Goal: Information Seeking & Learning: Learn about a topic

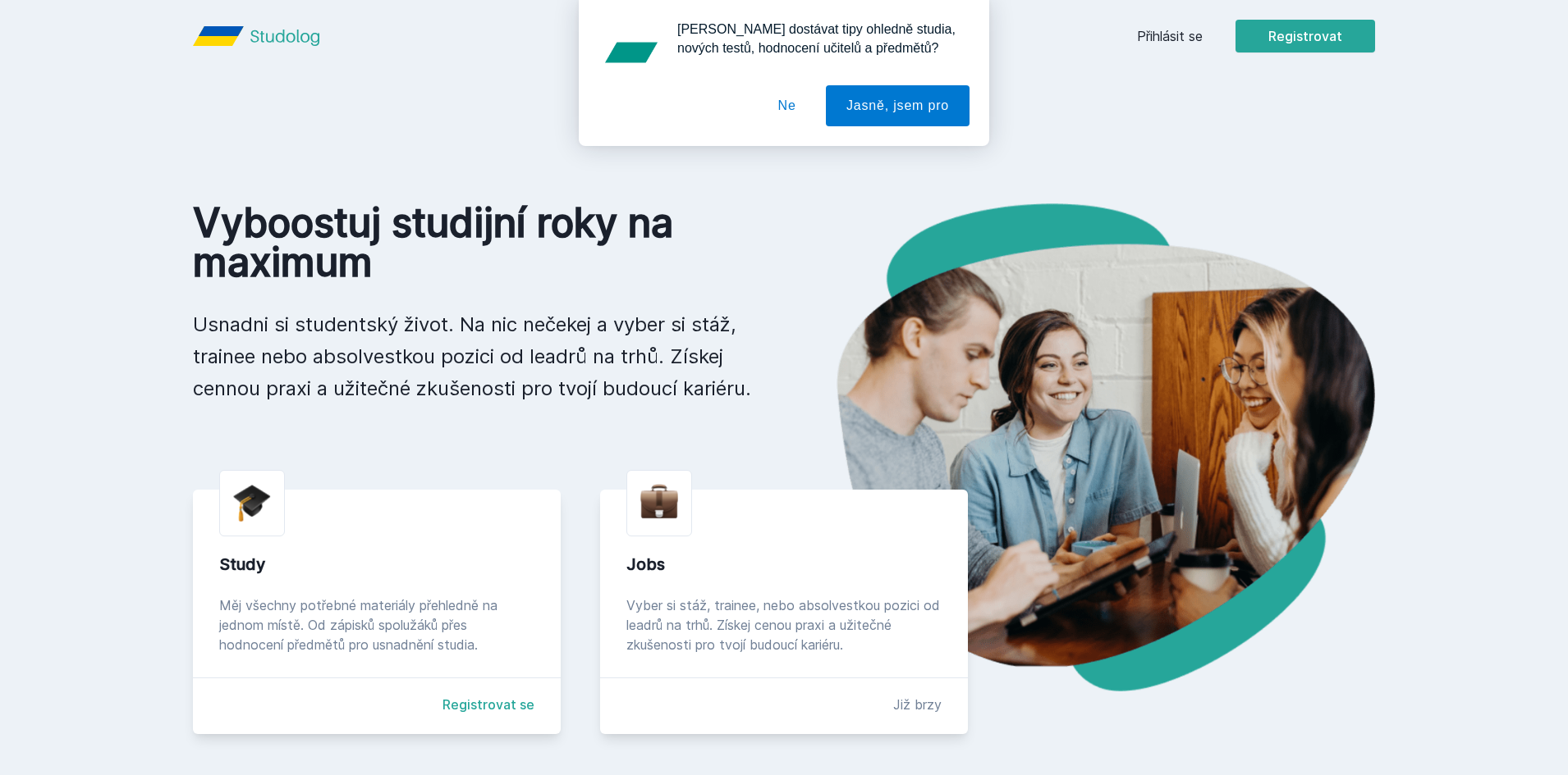
click at [785, 100] on button "Ne" at bounding box center [787, 106] width 59 height 41
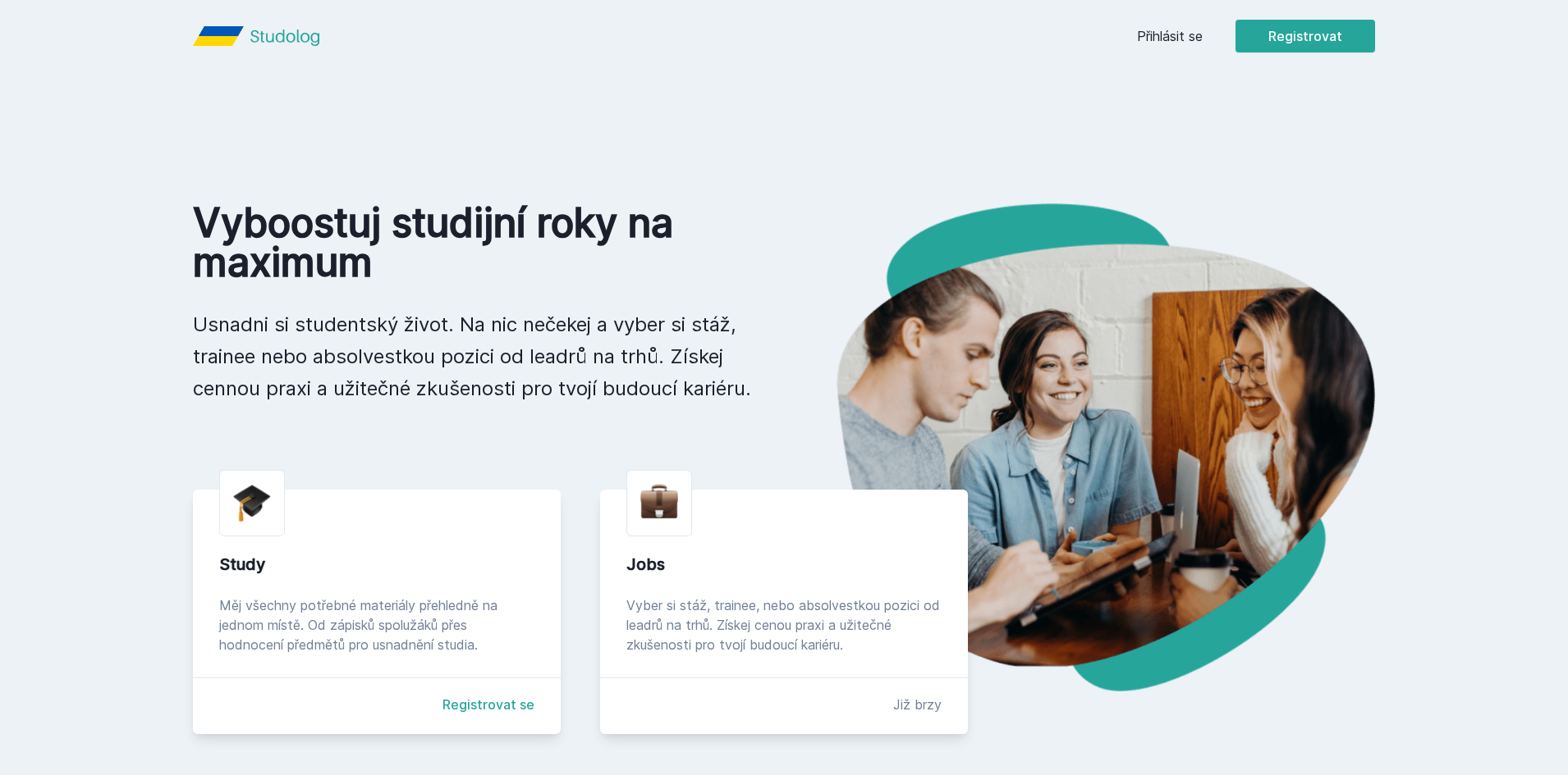
click at [1170, 40] on link "Přihlásit se" at bounding box center [1170, 36] width 66 height 20
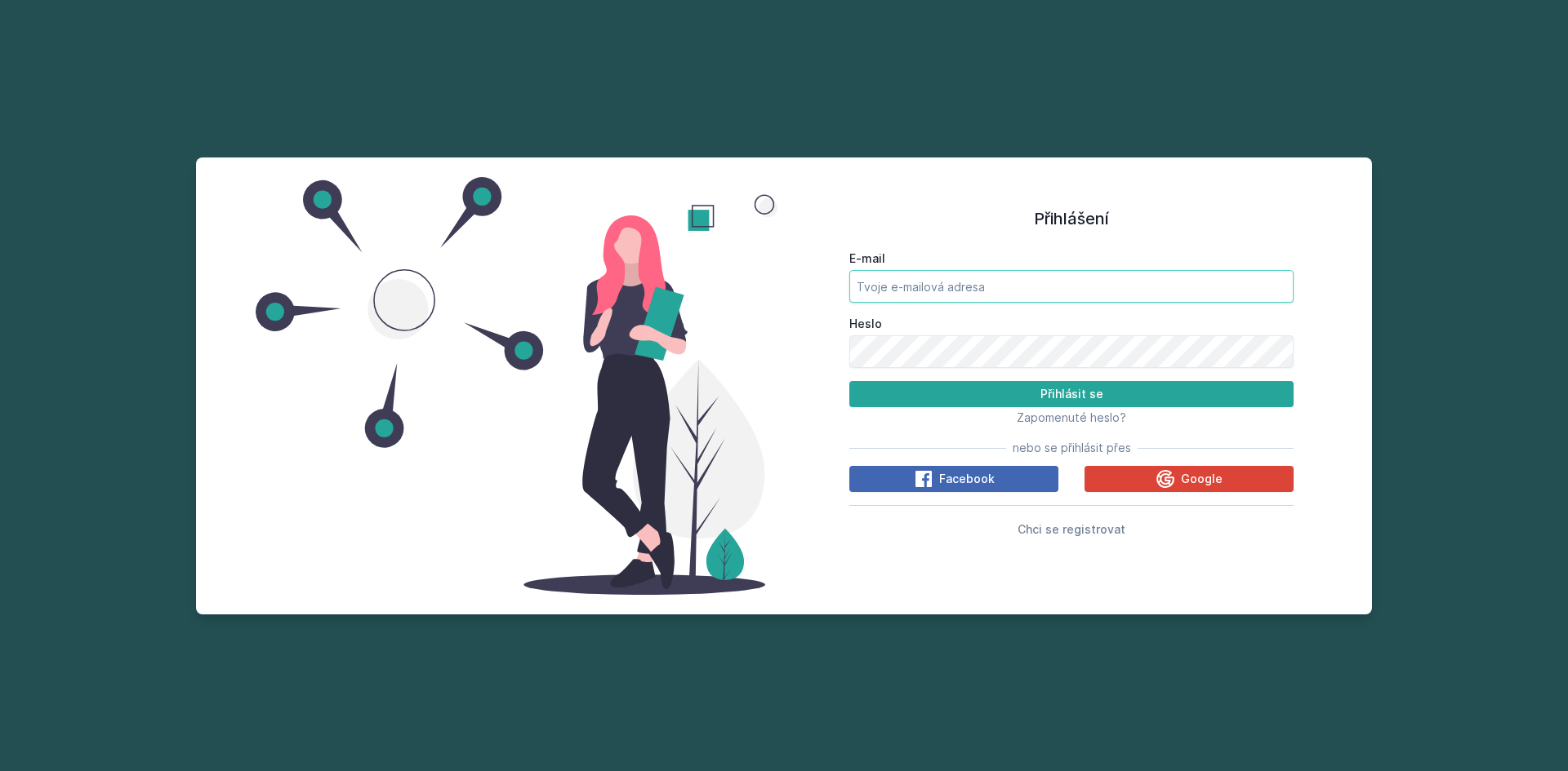
click at [969, 295] on input "E-mail" at bounding box center [1071, 286] width 444 height 33
type input "petrlehecka50@gmail.com"
click at [953, 280] on input "petrlehecka50@gmail.com" at bounding box center [1071, 286] width 444 height 33
click at [1023, 393] on button "Přihlásit se" at bounding box center [1071, 394] width 444 height 26
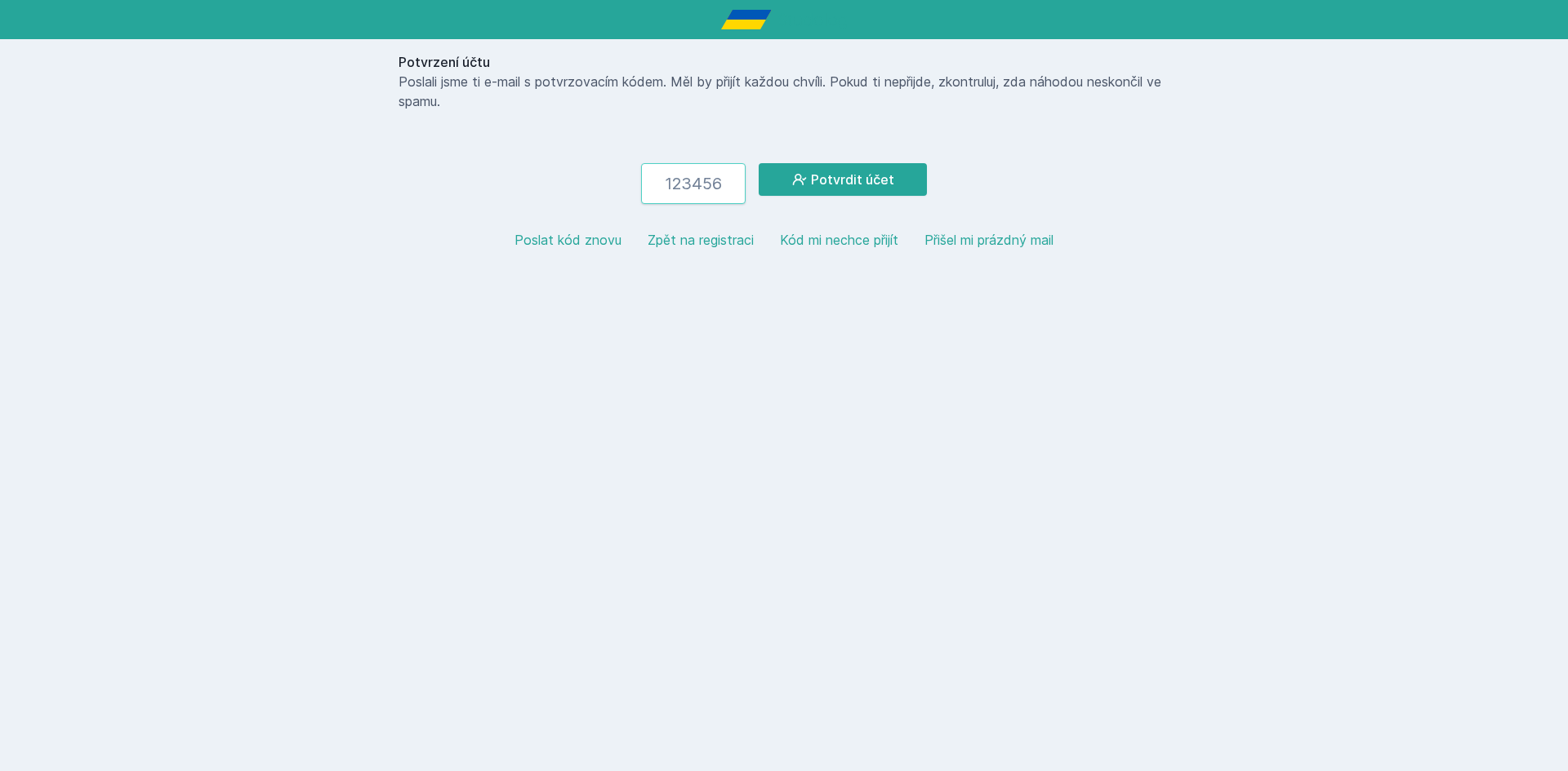
click at [706, 188] on input "number" at bounding box center [692, 183] width 104 height 41
click at [691, 276] on html "Potvrzení účtu Poslali jsme ti e-mail s potvrzovacím kódem. Měl by přijít každo…" at bounding box center [784, 138] width 1568 height 276
click at [724, 245] on button "Zpět na registraci" at bounding box center [700, 240] width 106 height 20
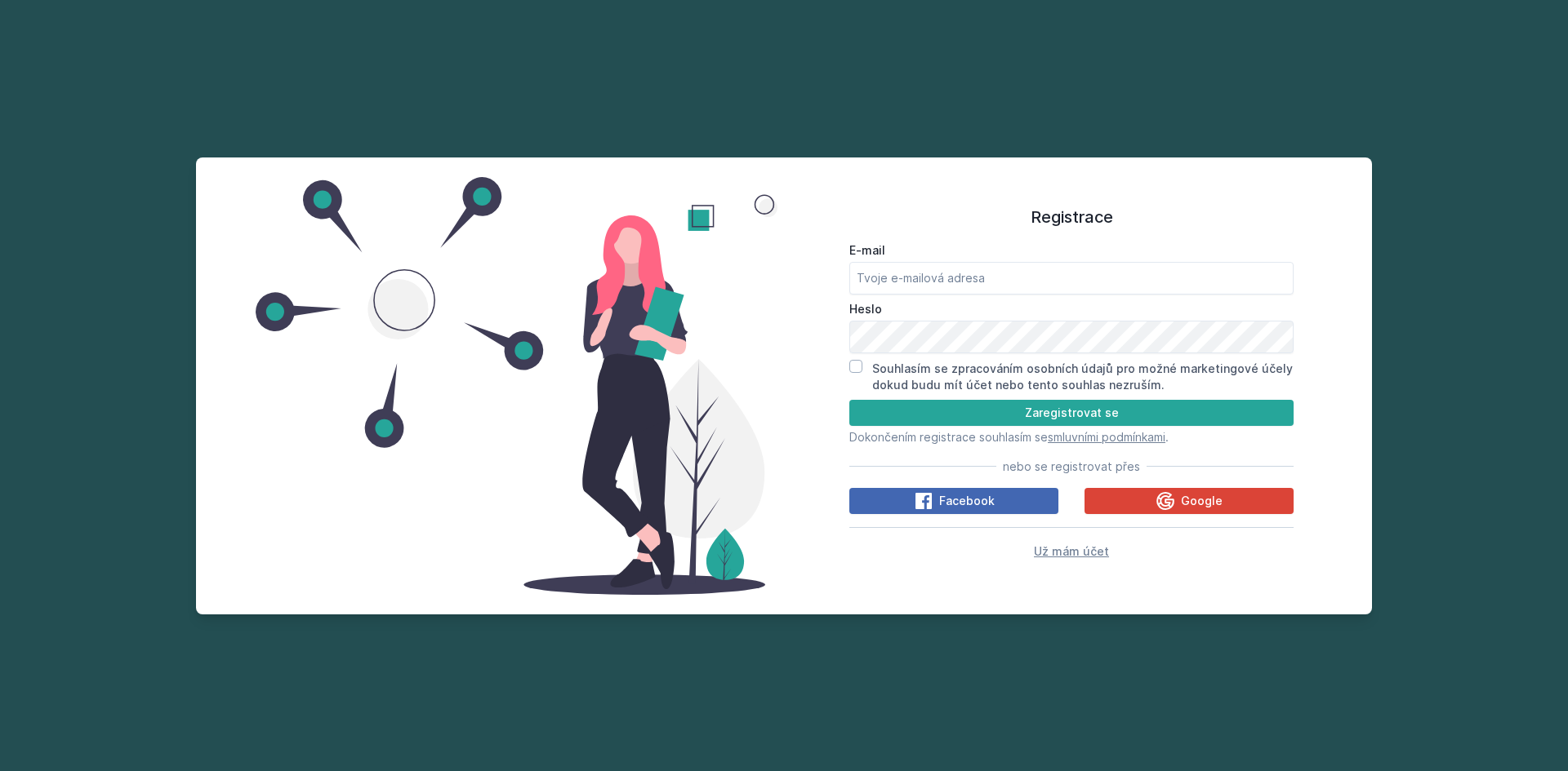
click at [1056, 553] on span "Už mám účet" at bounding box center [1071, 551] width 75 height 14
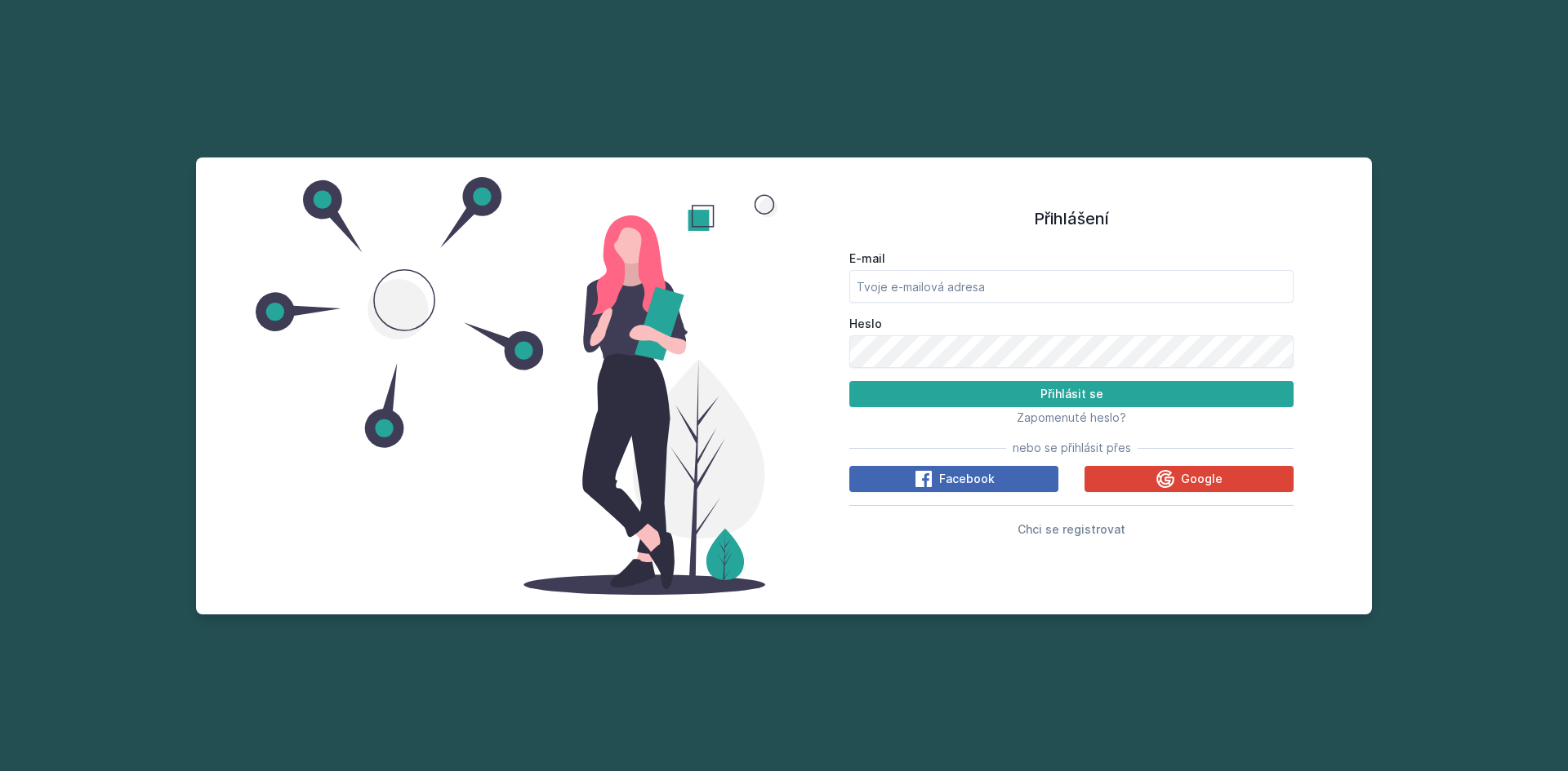
click at [976, 269] on div "E-mail" at bounding box center [1071, 277] width 444 height 53
click at [971, 283] on input "E-mail" at bounding box center [1071, 286] width 444 height 33
click at [1011, 287] on input "E-mail" at bounding box center [1071, 286] width 444 height 33
paste input "leheckapetr50@gmail.com"
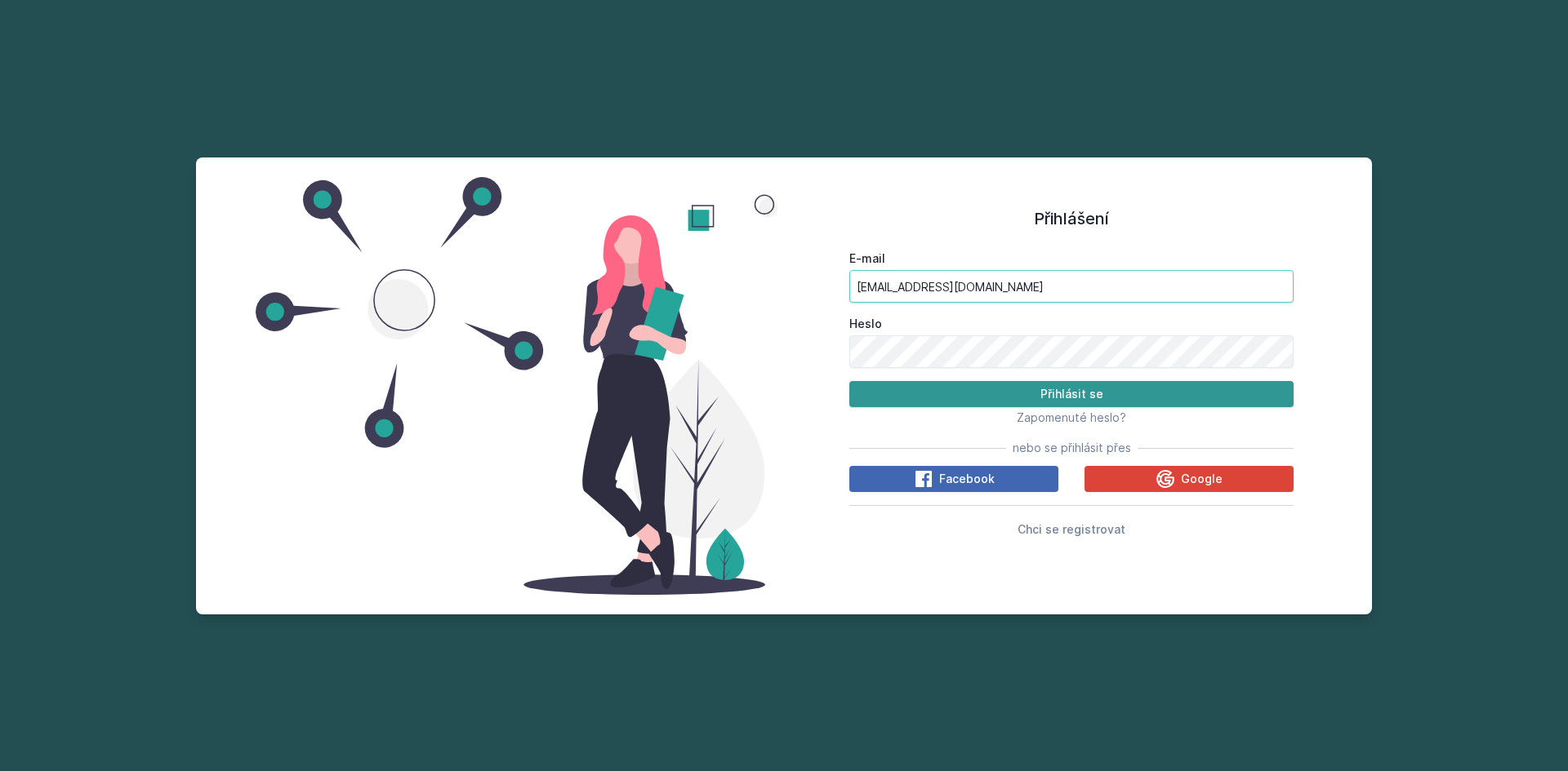
type input "leheckapetr50@gmail.com"
click at [1035, 393] on button "Přihlásit se" at bounding box center [1071, 394] width 444 height 26
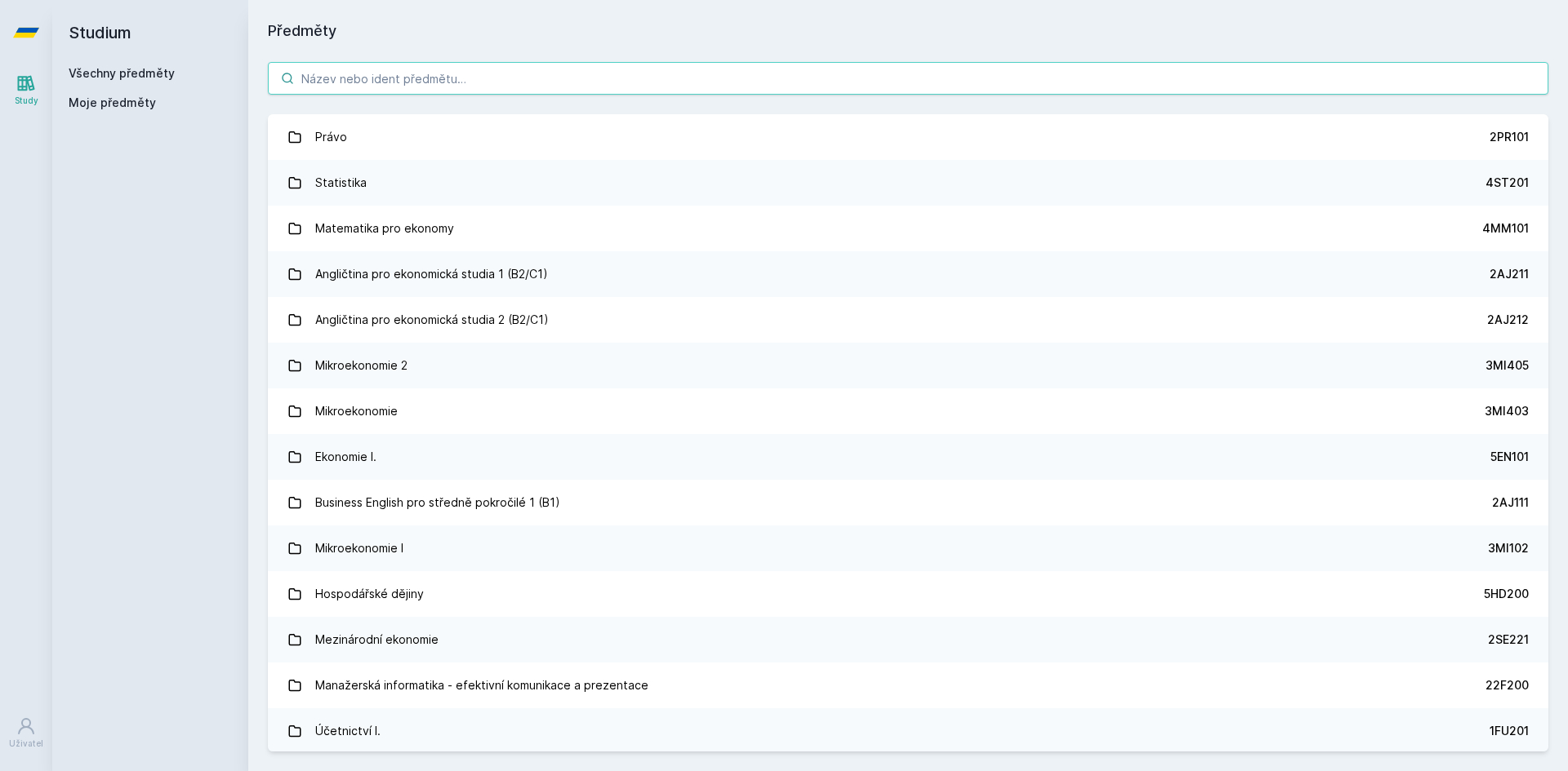
click at [382, 87] on input "search" at bounding box center [908, 78] width 1281 height 33
paste input "4EK317"
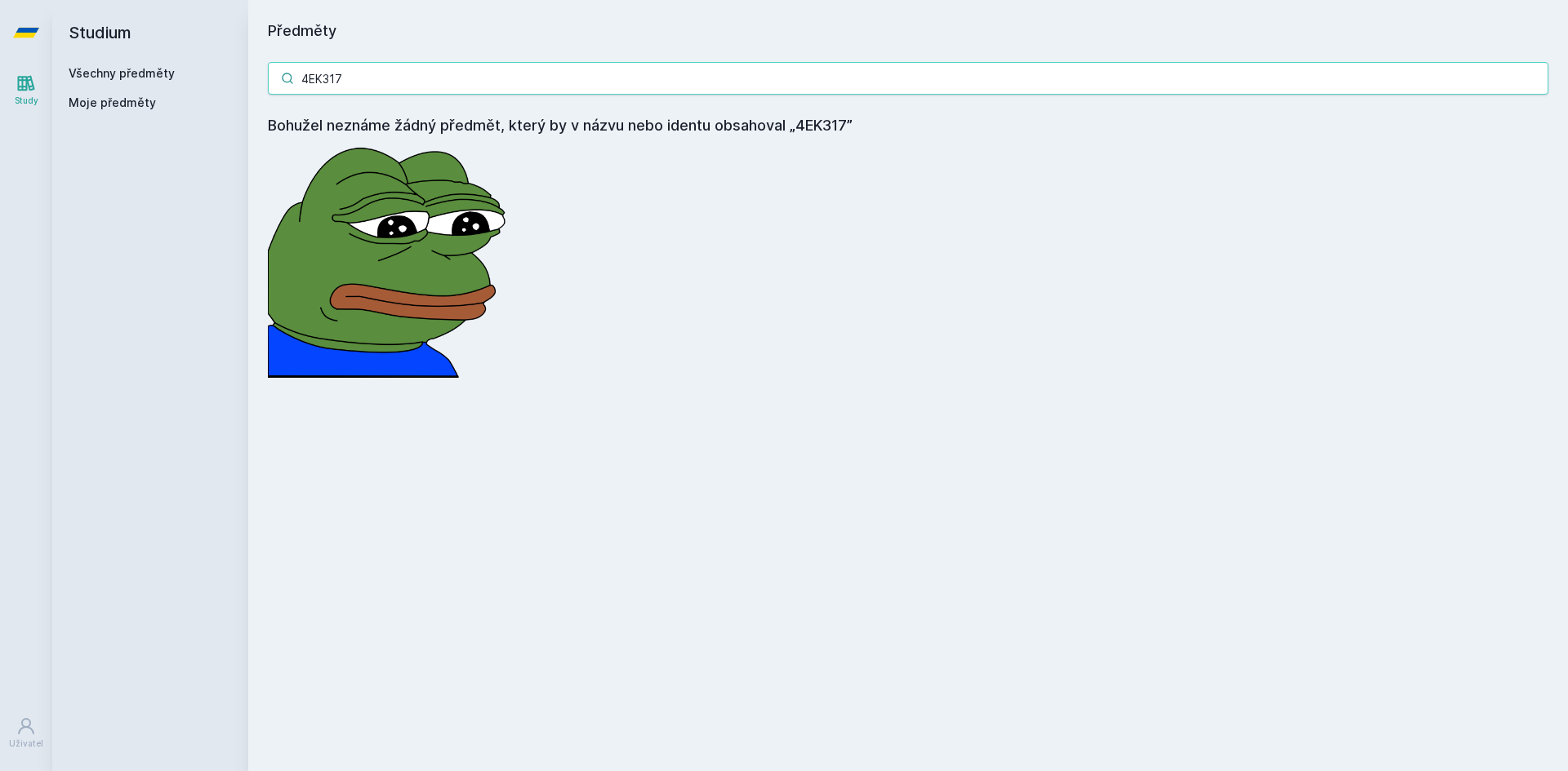
drag, startPoint x: 359, startPoint y: 72, endPoint x: 292, endPoint y: 72, distance: 67.0
click at [292, 72] on div "4EK317" at bounding box center [908, 78] width 1281 height 33
paste input "Simulační modely pro informatiky"
click at [614, 80] on input "Simulační modely pro informatiky" at bounding box center [908, 78] width 1281 height 33
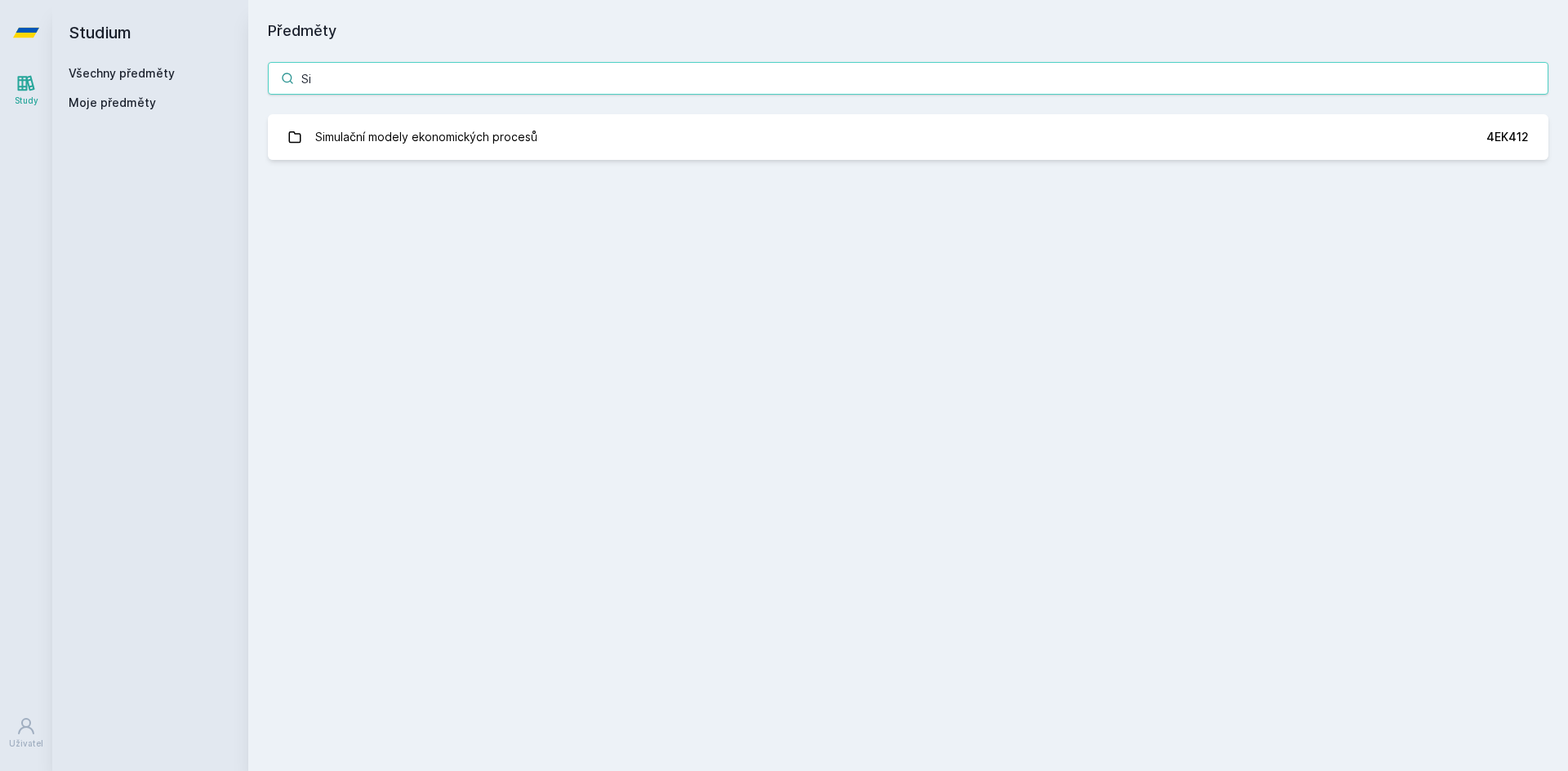
type input "S"
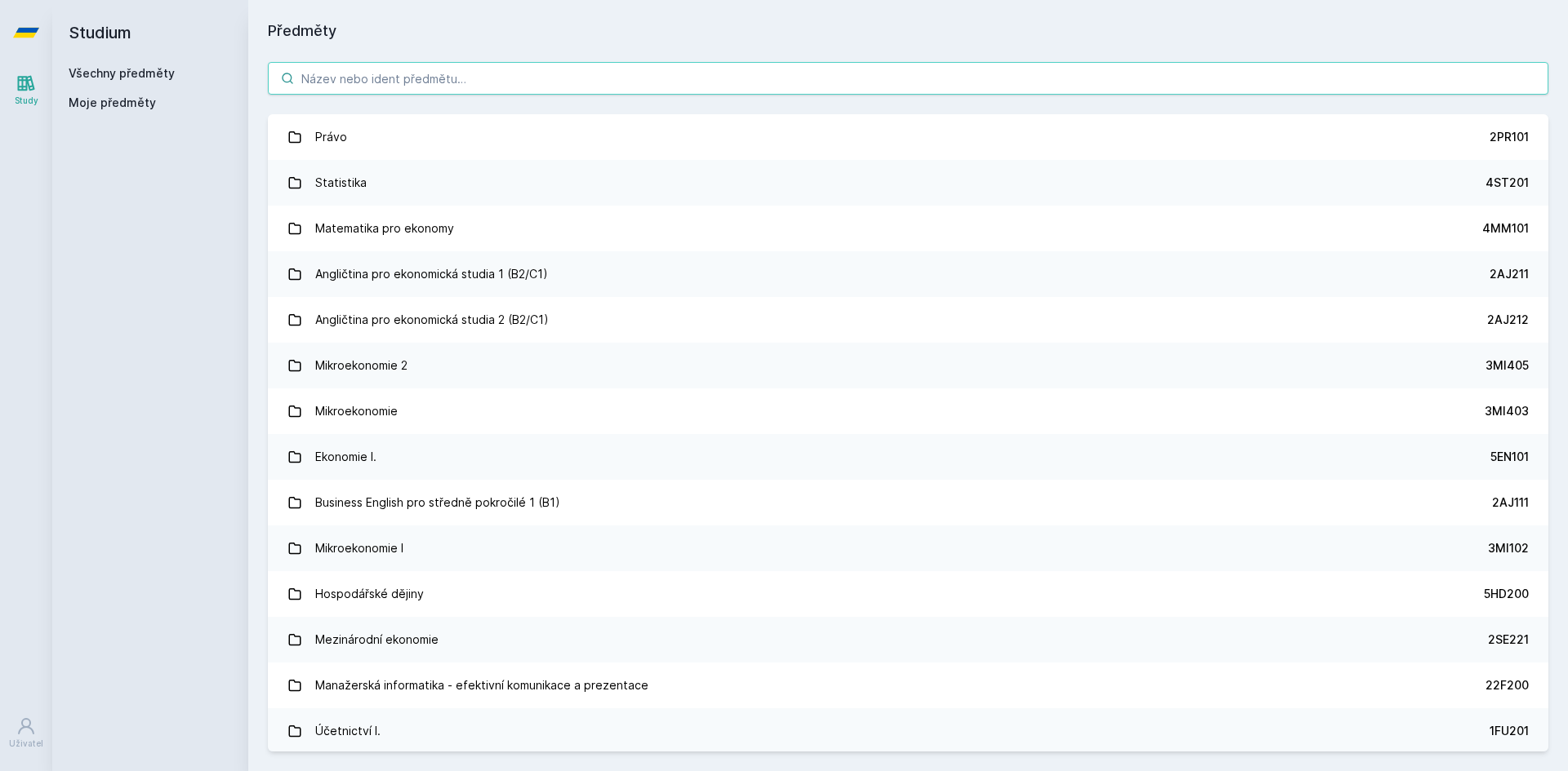
click at [329, 85] on input "search" at bounding box center [908, 78] width 1281 height 33
paste input "4EK317"
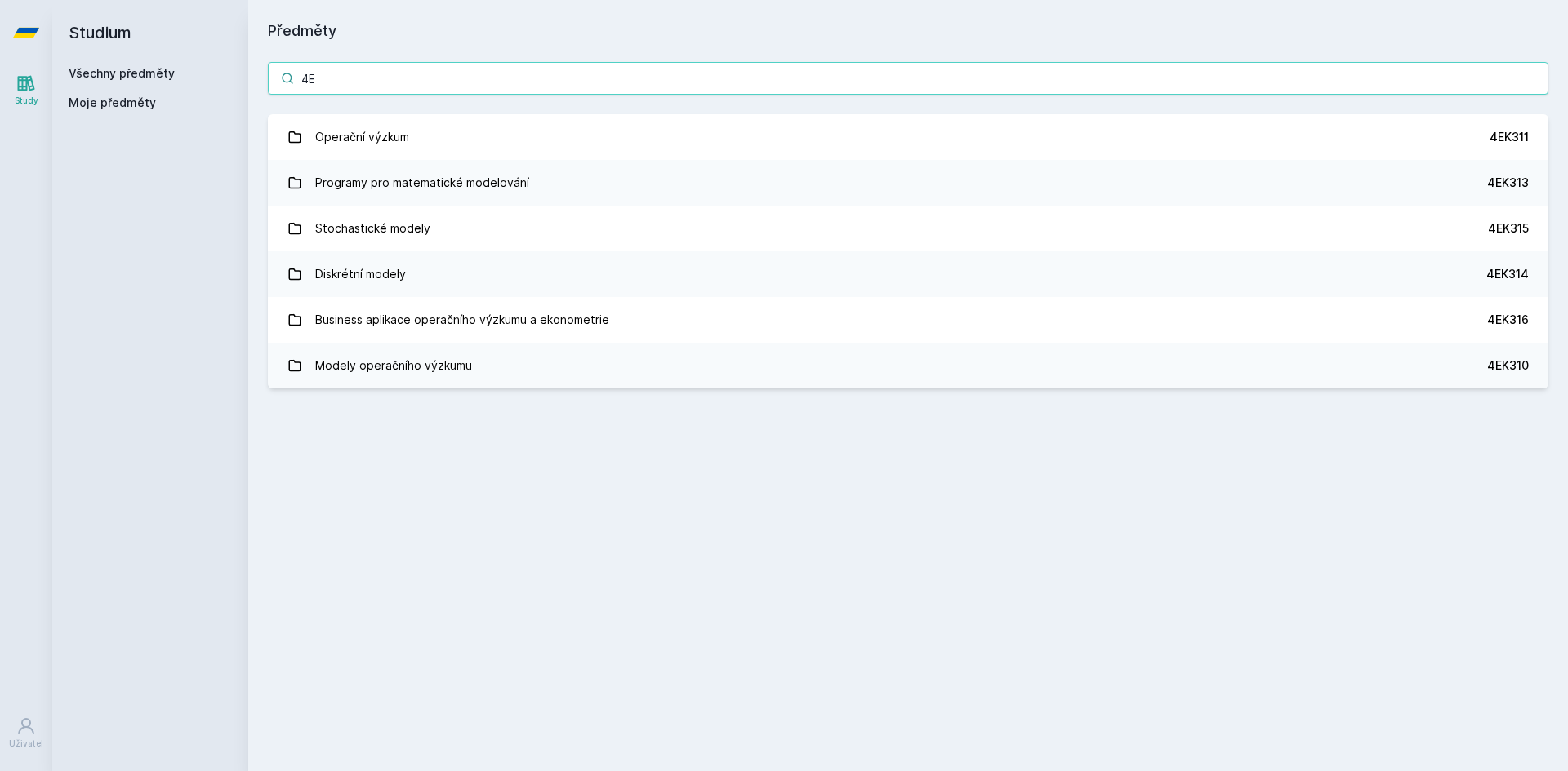
type input "4"
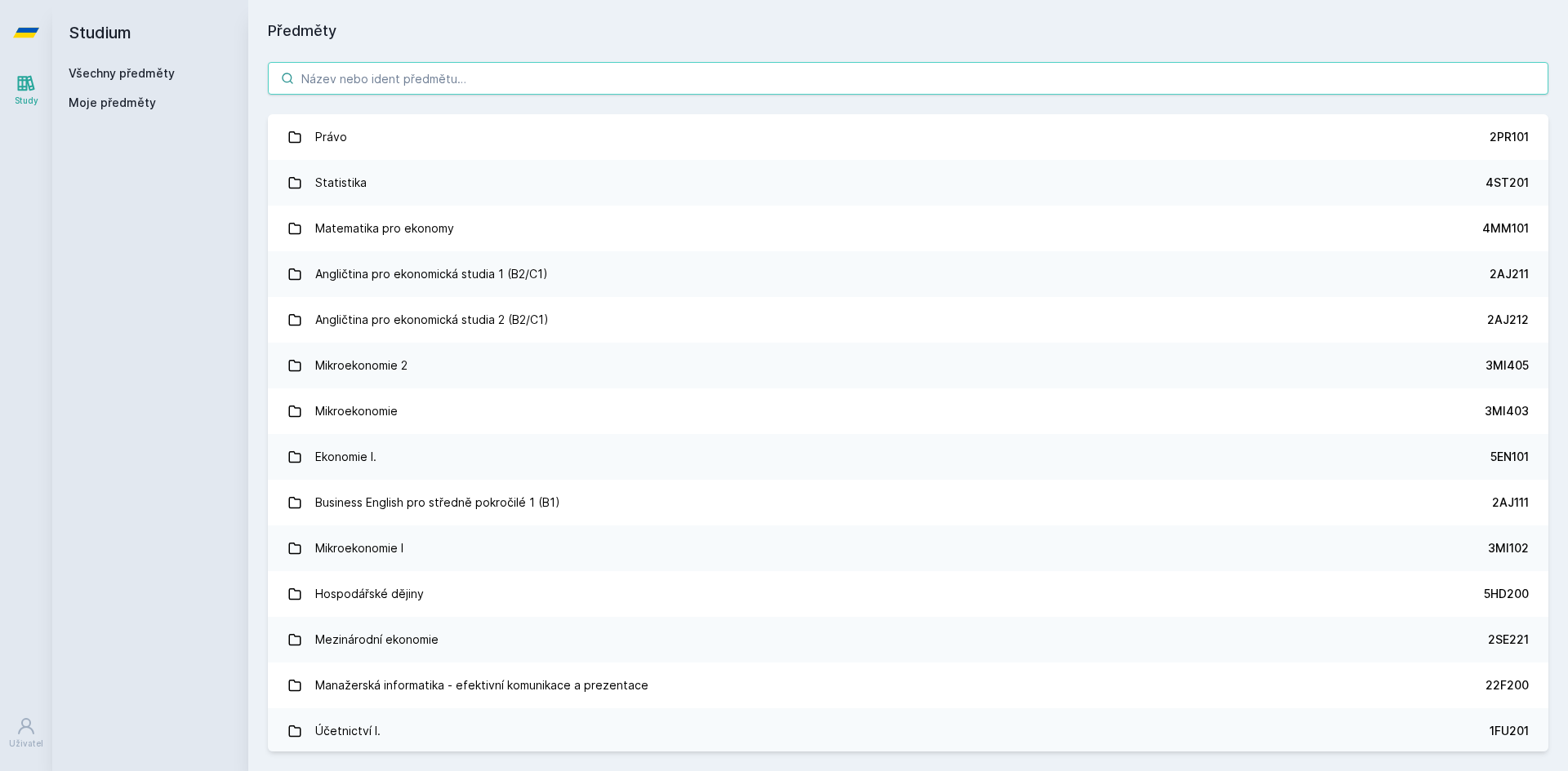
paste input "4SA310"
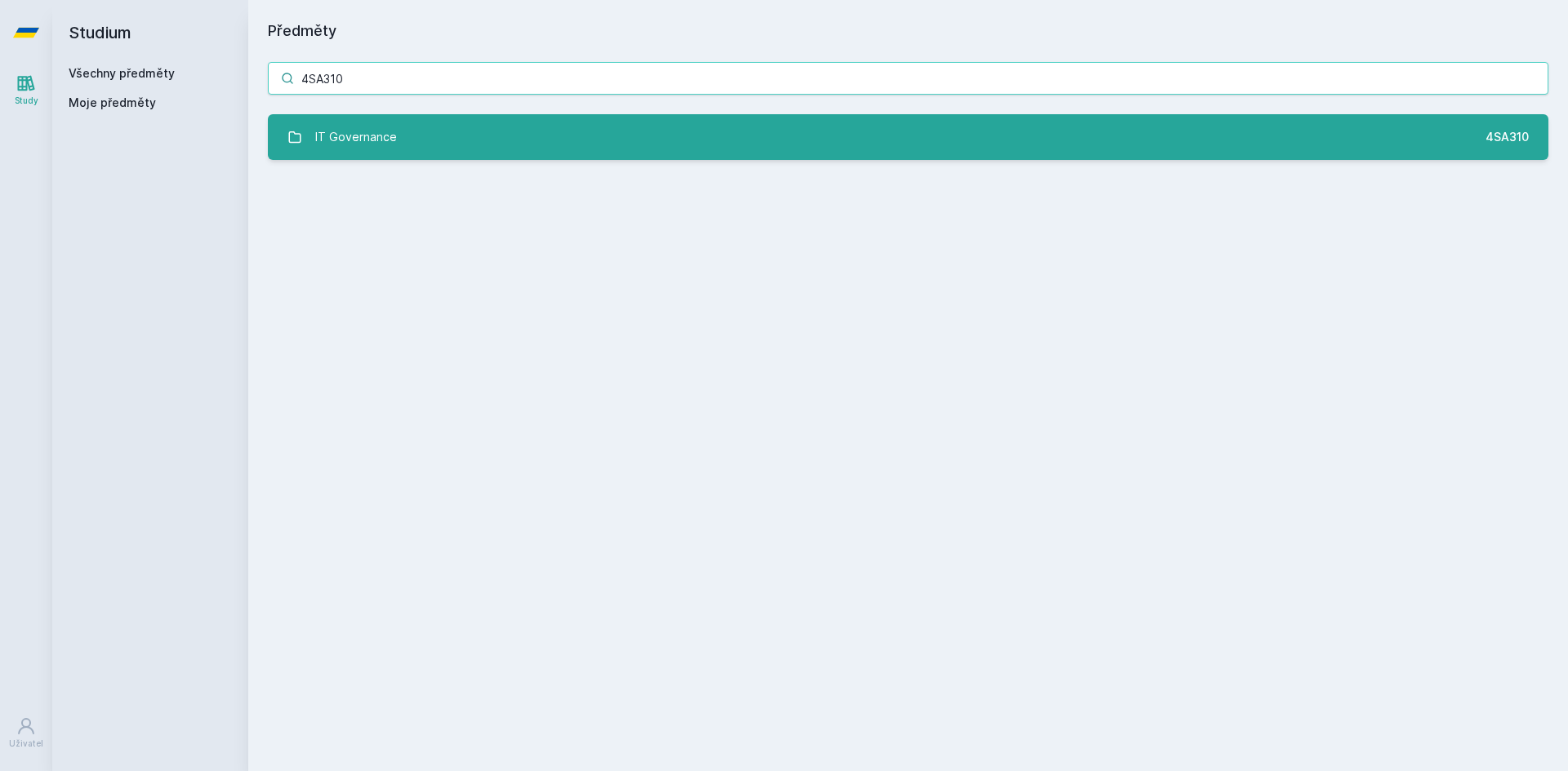
type input "4SA310"
click at [366, 140] on div "IT Governance" at bounding box center [356, 137] width 82 height 33
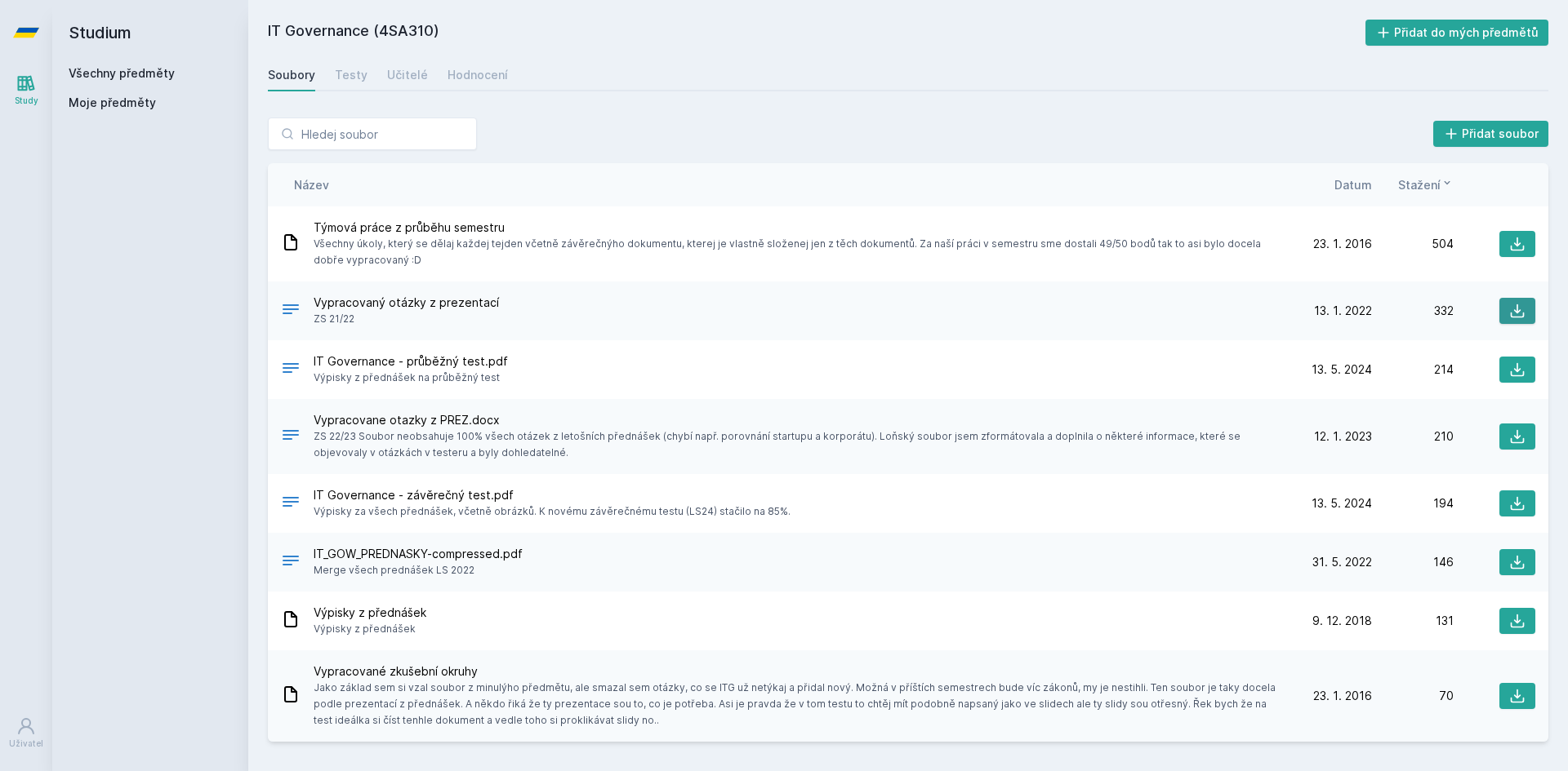
click at [1521, 306] on icon at bounding box center [1517, 311] width 16 height 16
click at [1505, 367] on button at bounding box center [1517, 370] width 36 height 26
click at [1517, 430] on icon at bounding box center [1517, 437] width 14 height 14
click at [1508, 496] on button at bounding box center [1517, 503] width 36 height 26
click at [107, 72] on link "Všechny předměty" at bounding box center [121, 72] width 106 height 14
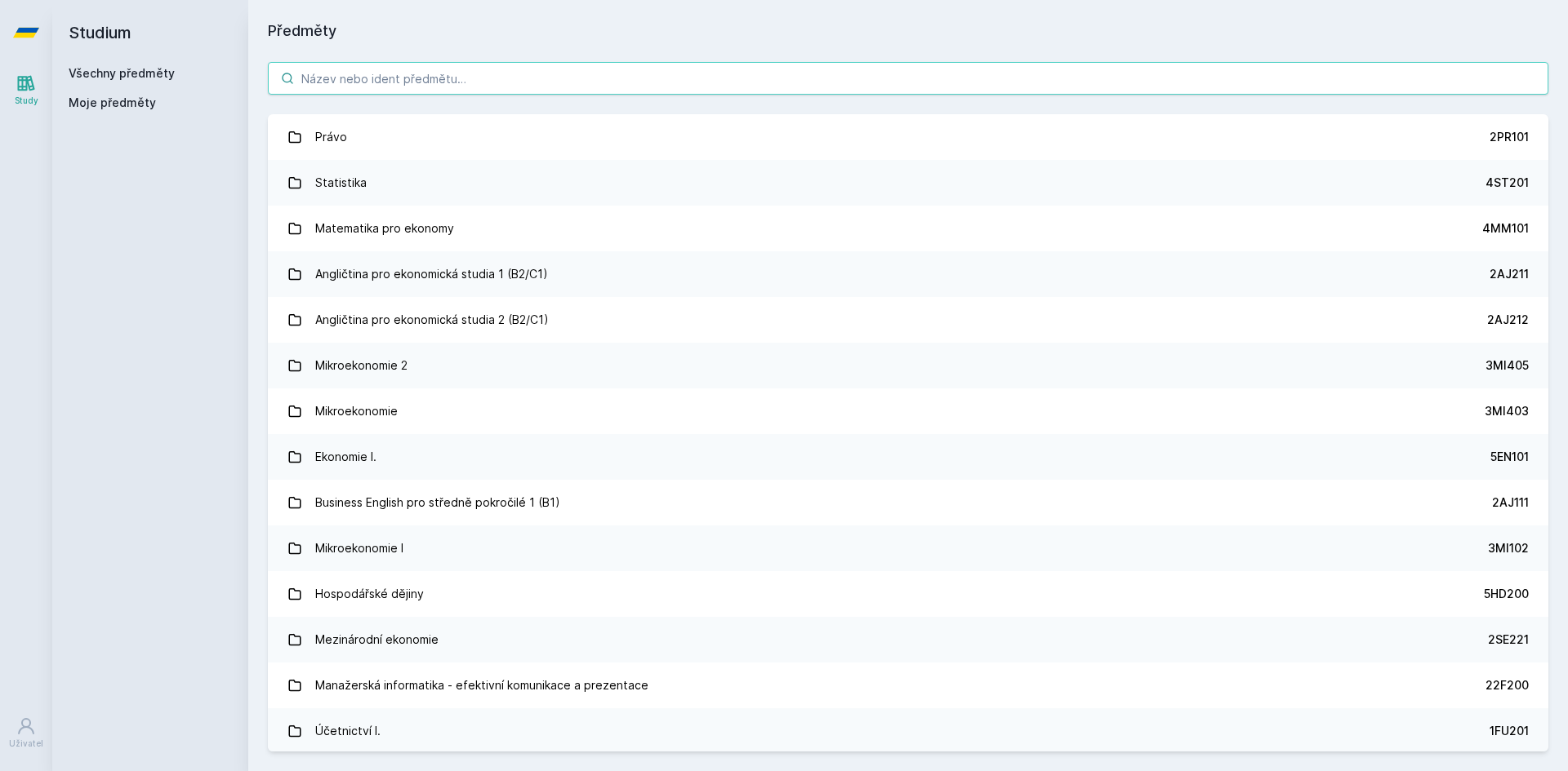
click at [329, 63] on input "search" at bounding box center [908, 78] width 1281 height 33
paste input "1FP201"
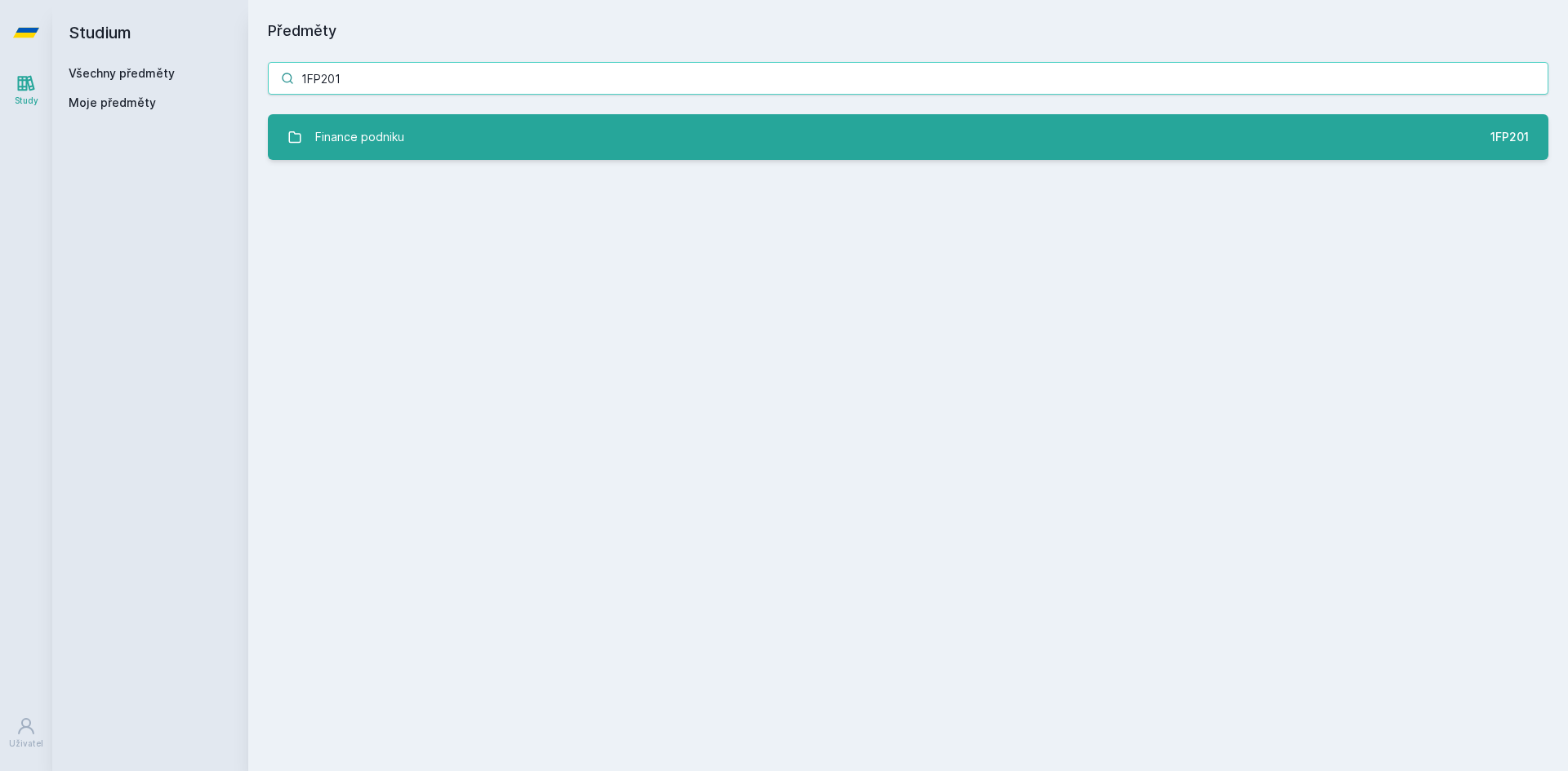
type input "1FP201"
click at [359, 136] on div "Finance podniku" at bounding box center [360, 137] width 89 height 33
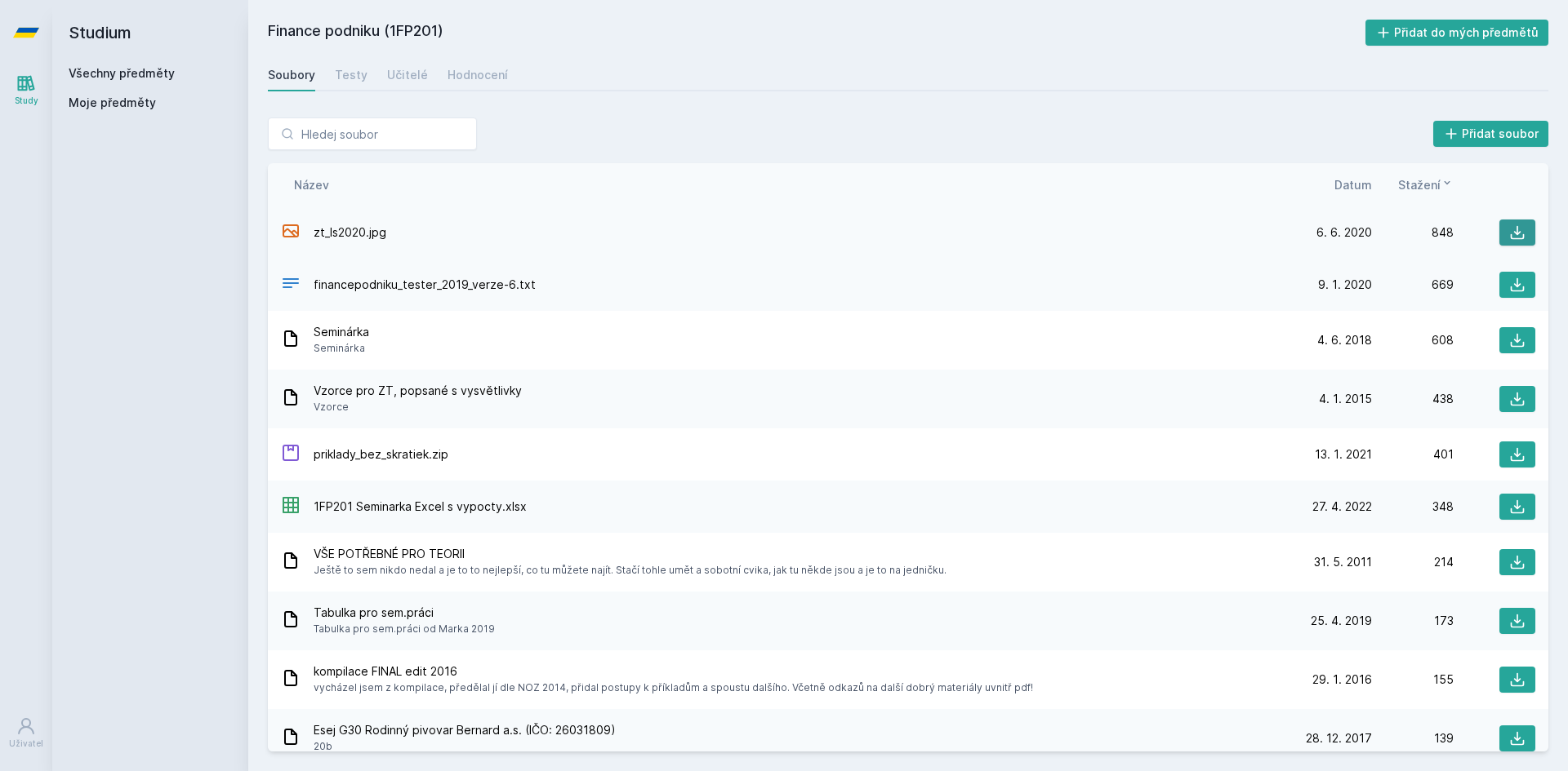
click at [1513, 228] on icon at bounding box center [1517, 233] width 16 height 16
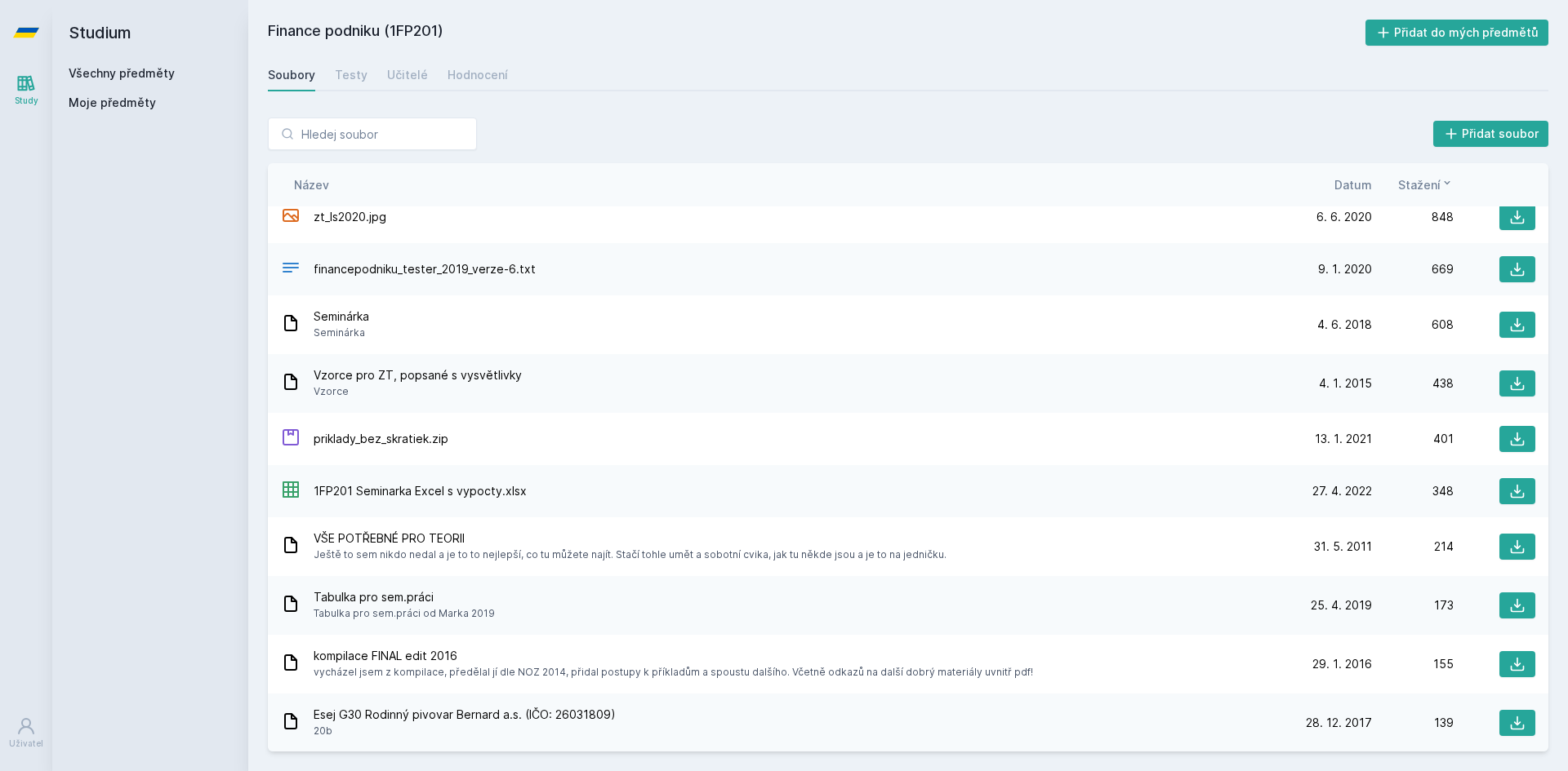
scroll to position [21, 0]
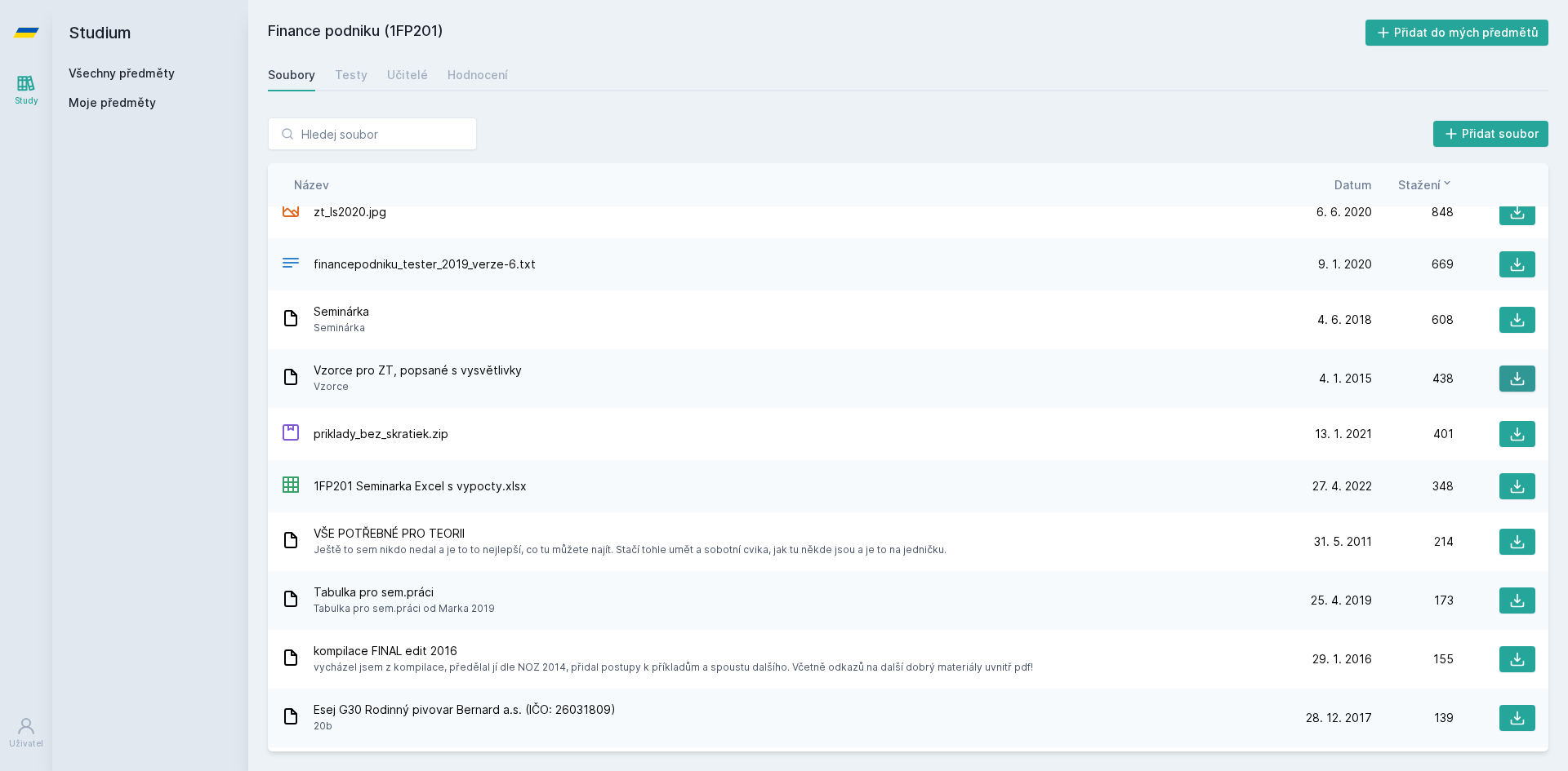
click at [1509, 381] on icon at bounding box center [1517, 379] width 16 height 16
click at [29, 77] on icon at bounding box center [26, 83] width 17 height 15
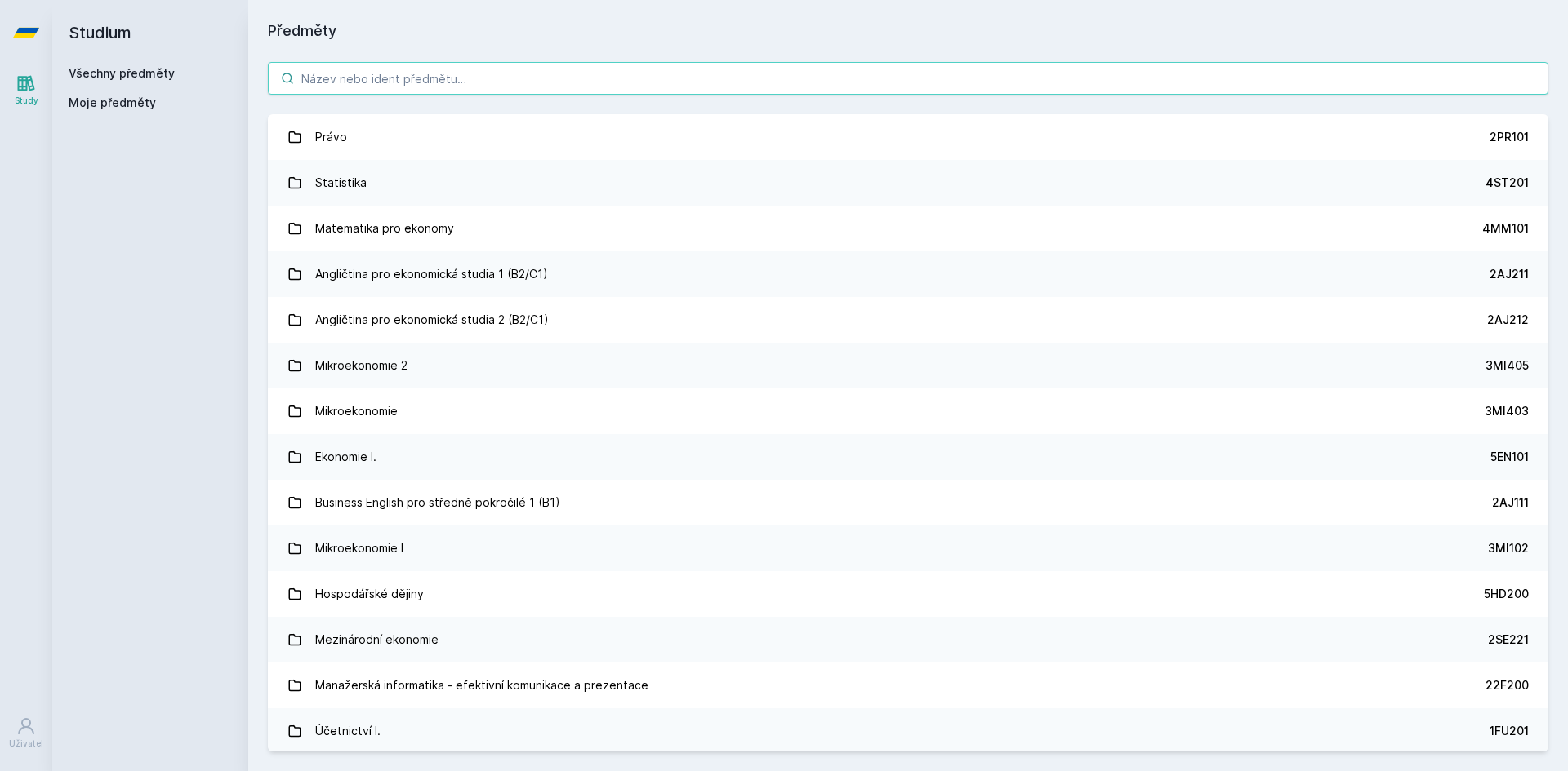
click at [359, 70] on input "search" at bounding box center [908, 78] width 1281 height 33
paste input "11F201"
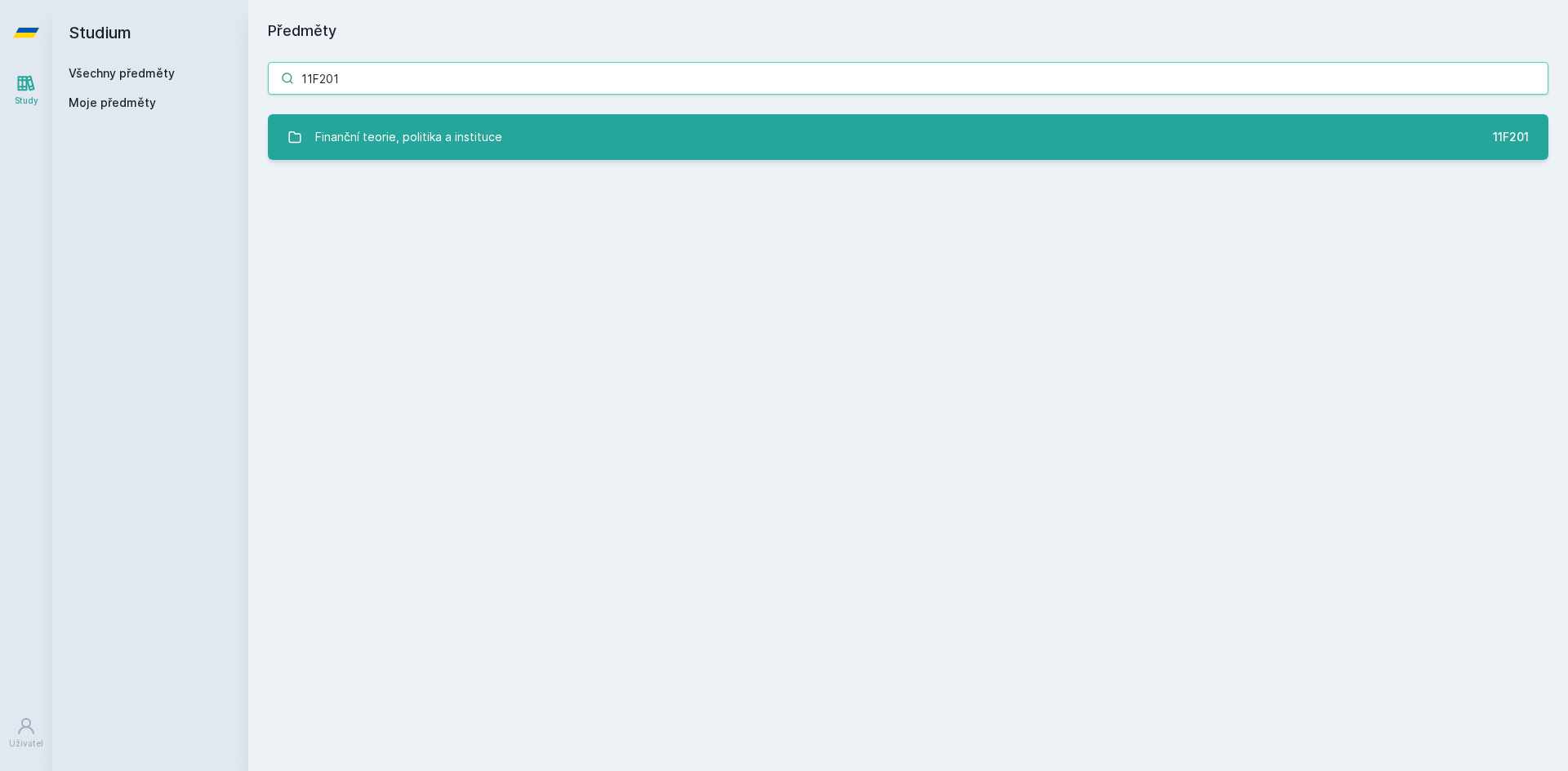
type input "11F201"
click at [402, 138] on div "Finanční teorie, politika a instituce" at bounding box center [409, 137] width 187 height 33
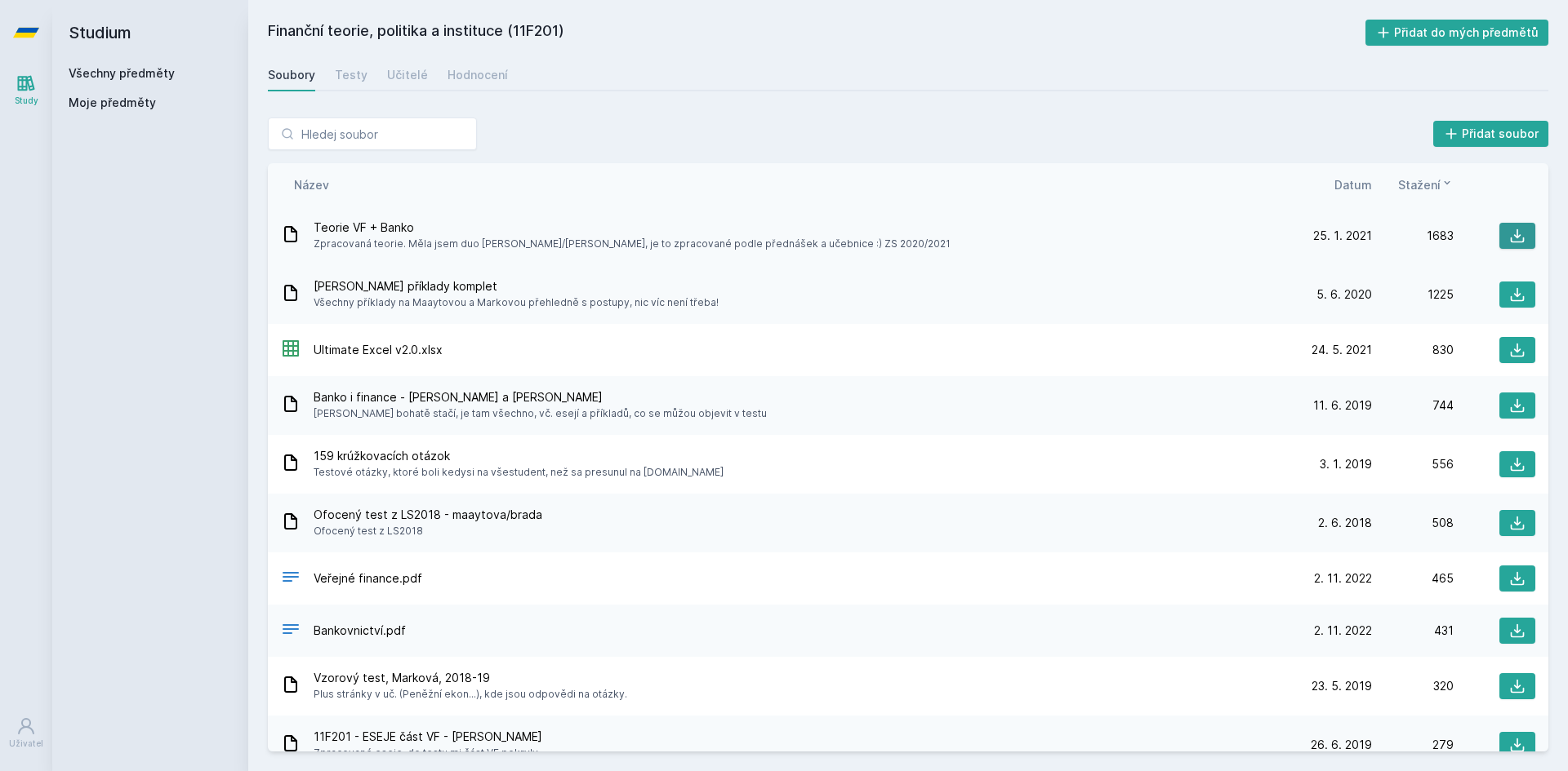
click at [1509, 236] on icon at bounding box center [1517, 236] width 16 height 16
click at [1514, 229] on icon at bounding box center [1517, 236] width 16 height 16
click at [1515, 294] on icon at bounding box center [1517, 294] width 16 height 16
click at [92, 72] on link "Všechny předměty" at bounding box center [121, 72] width 106 height 14
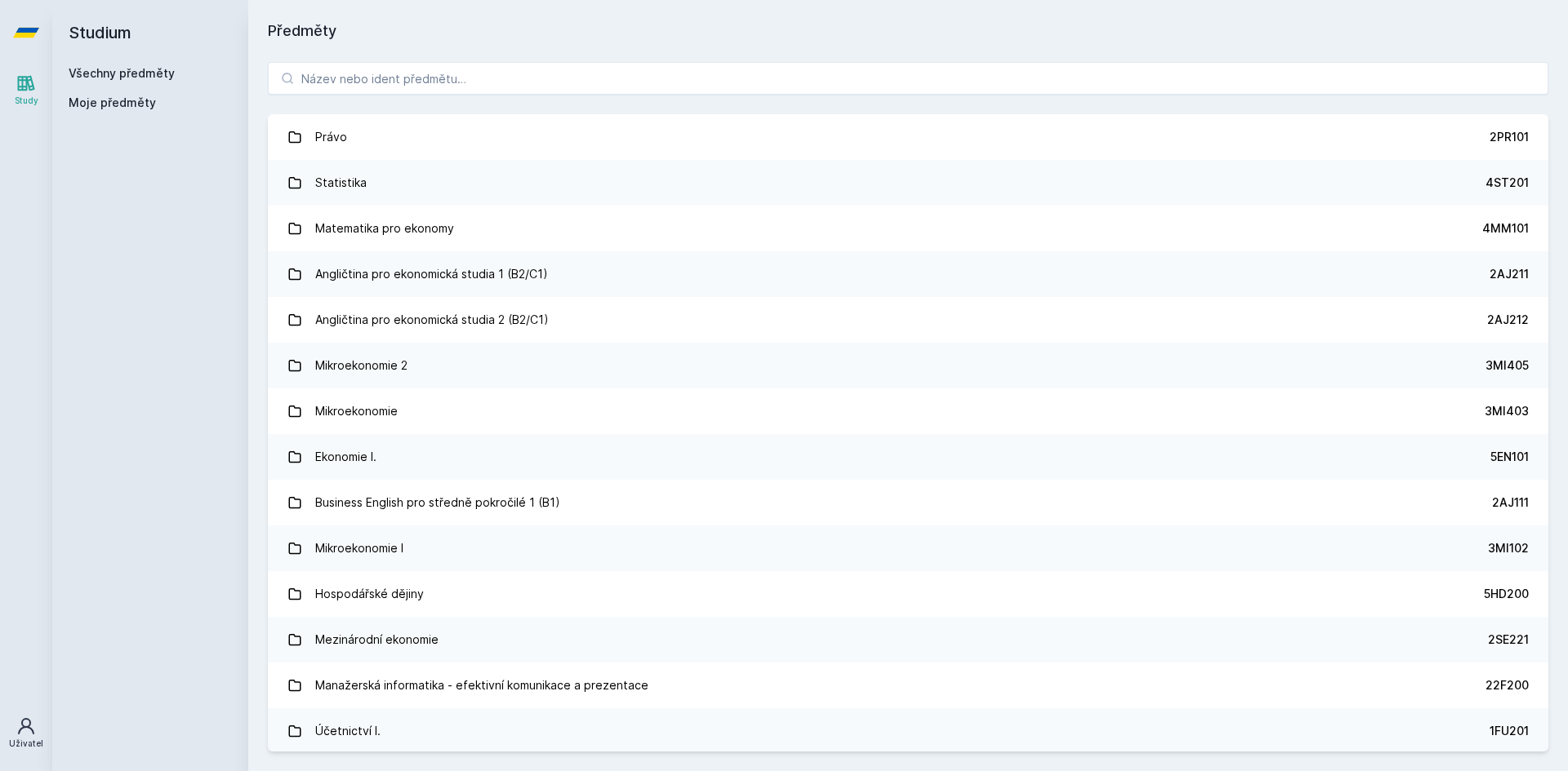
click at [23, 729] on icon at bounding box center [26, 727] width 16 height 16
